Goal: Transaction & Acquisition: Purchase product/service

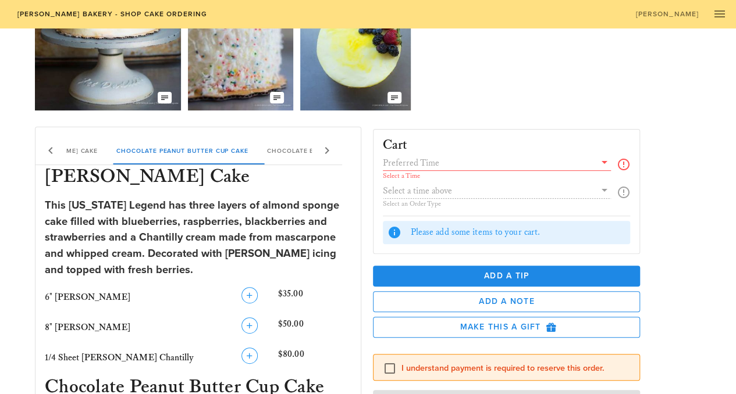
scroll to position [107, 0]
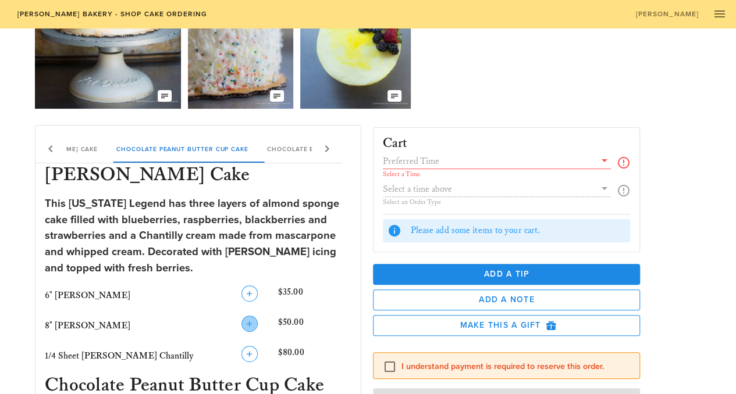
click at [252, 324] on icon "button" at bounding box center [250, 324] width 14 height 14
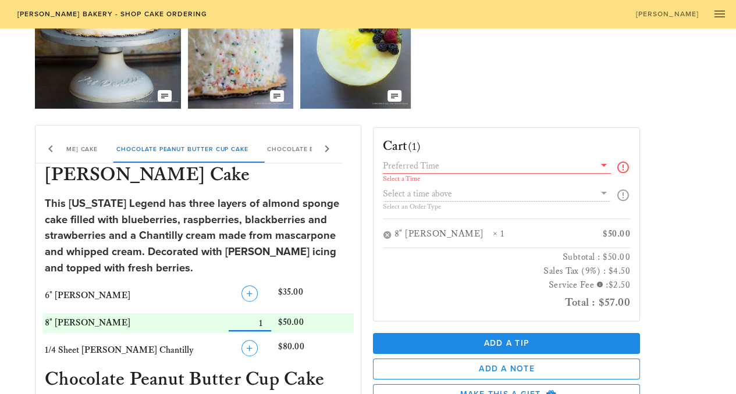
click at [597, 163] on icon at bounding box center [604, 165] width 14 height 14
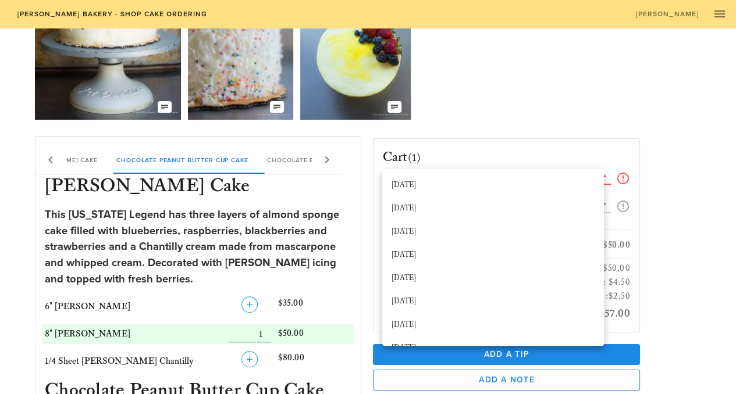
scroll to position [0, 0]
click at [557, 116] on div "Our Delicious Chocolate Strawberry Chantilly Cake The Coconut Cream of your Dre…" at bounding box center [368, 41] width 666 height 167
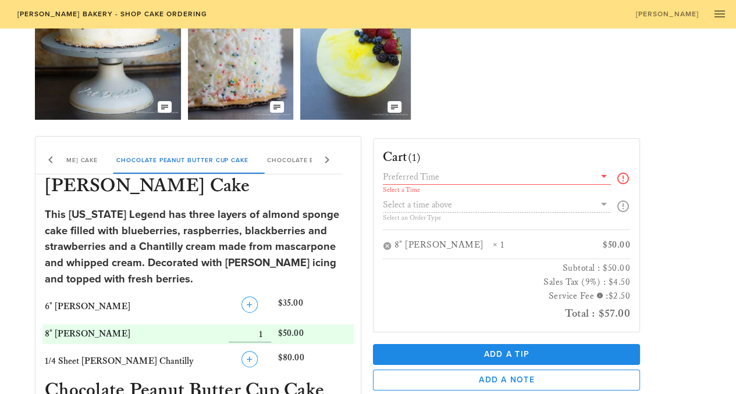
click at [616, 180] on icon at bounding box center [623, 179] width 14 height 14
click at [597, 176] on icon at bounding box center [604, 176] width 14 height 14
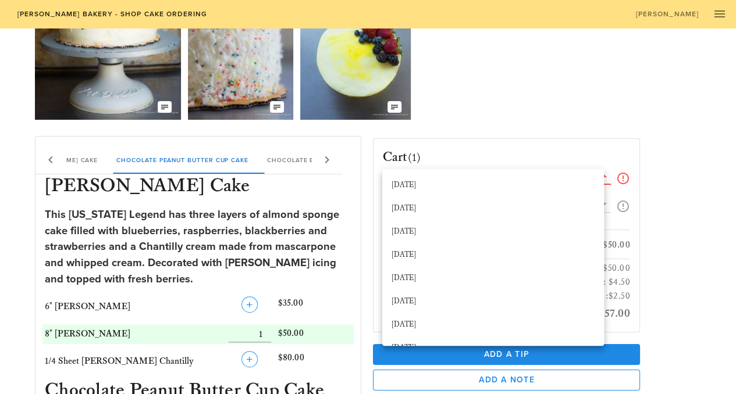
click at [586, 88] on div "Our Delicious Chocolate Strawberry Chantilly Cake The Coconut Cream of your Dre…" at bounding box center [368, 41] width 666 height 167
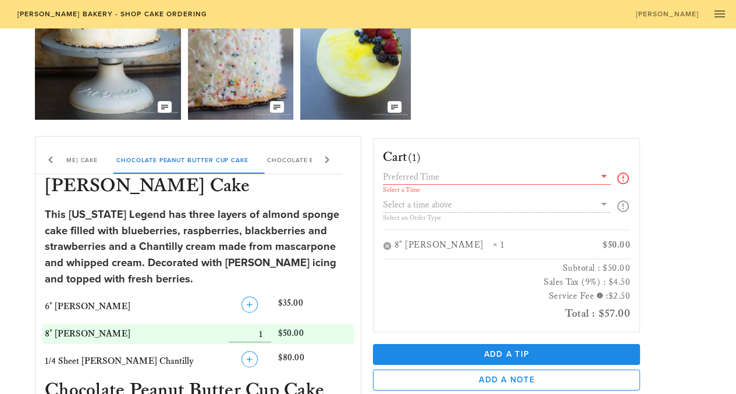
click at [597, 180] on icon at bounding box center [604, 176] width 14 height 14
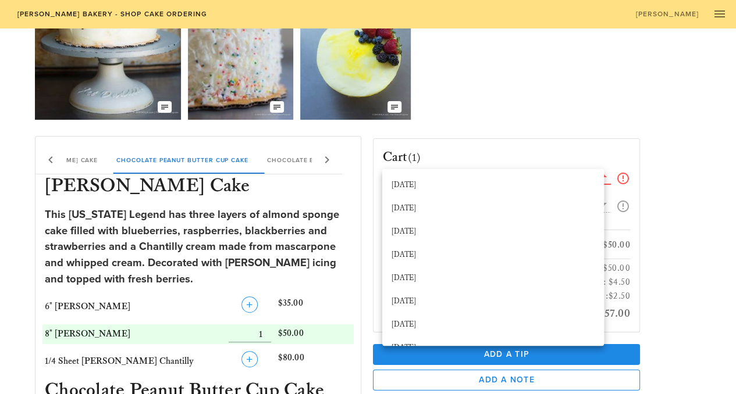
click at [518, 93] on div "Our Delicious Chocolate Strawberry Chantilly Cake The Coconut Cream of your Dre…" at bounding box center [368, 41] width 666 height 167
